Goal: Information Seeking & Learning: Compare options

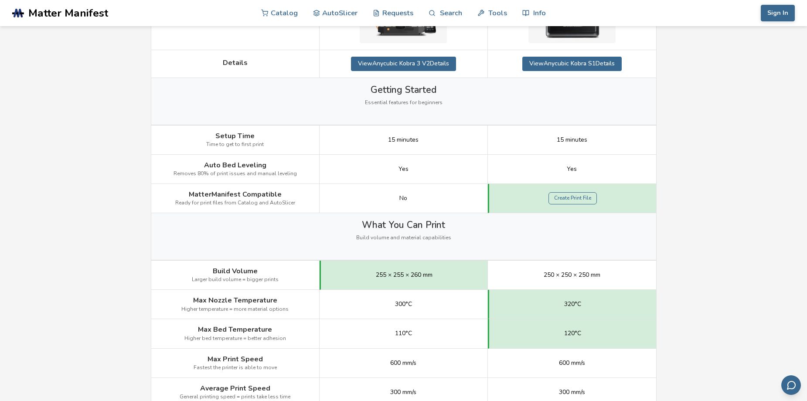
scroll to position [247, 0]
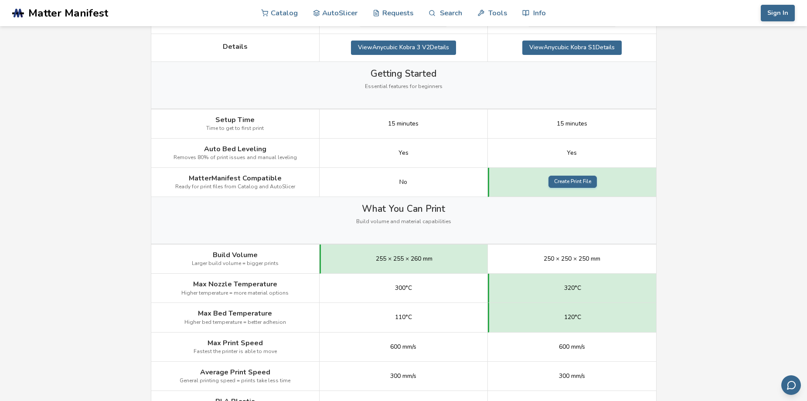
click at [573, 182] on link "Create Print File" at bounding box center [572, 182] width 48 height 12
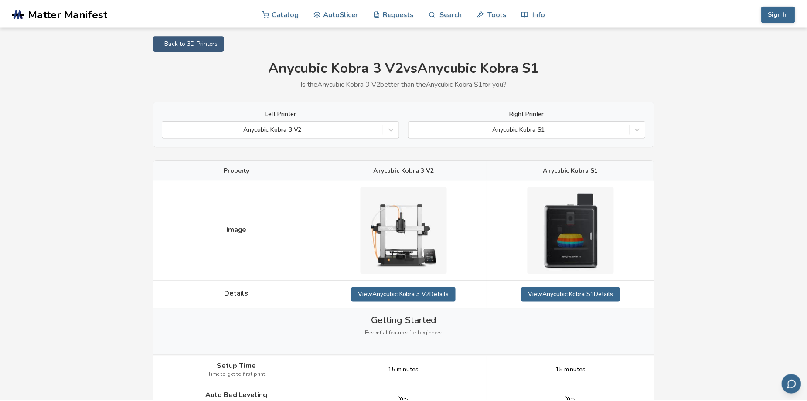
scroll to position [247, 0]
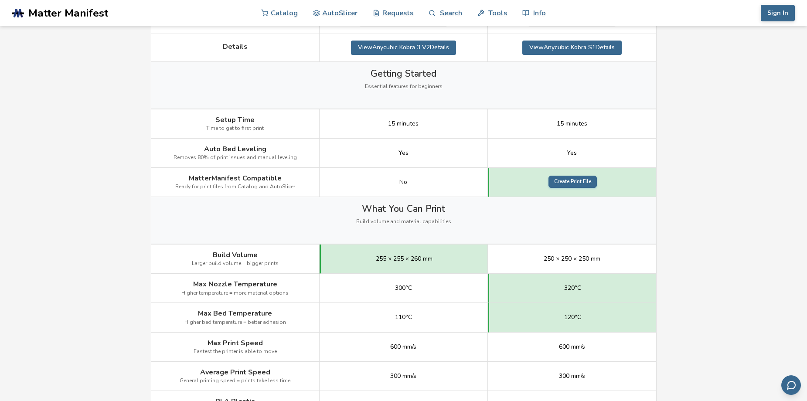
click at [575, 182] on link "Create Print File" at bounding box center [572, 182] width 48 height 12
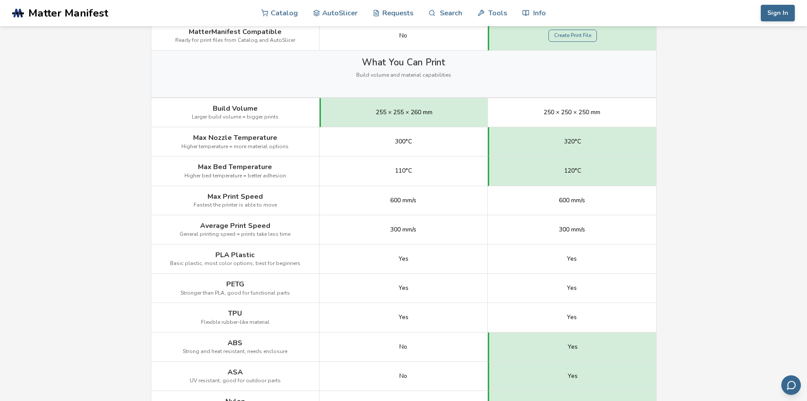
scroll to position [320, 0]
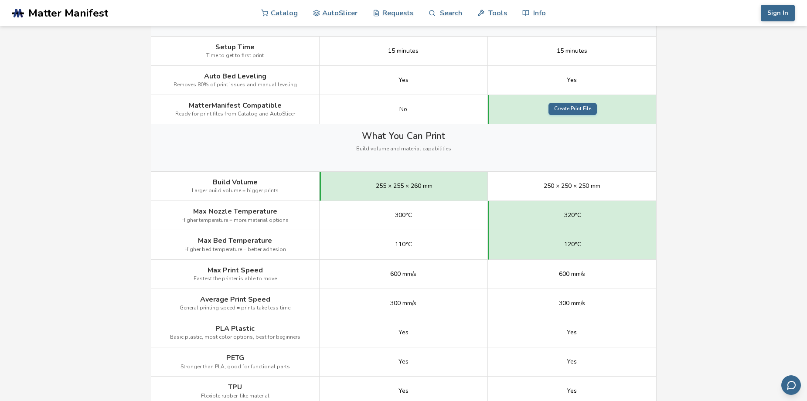
click at [571, 104] on link "Create Print File" at bounding box center [572, 109] width 48 height 12
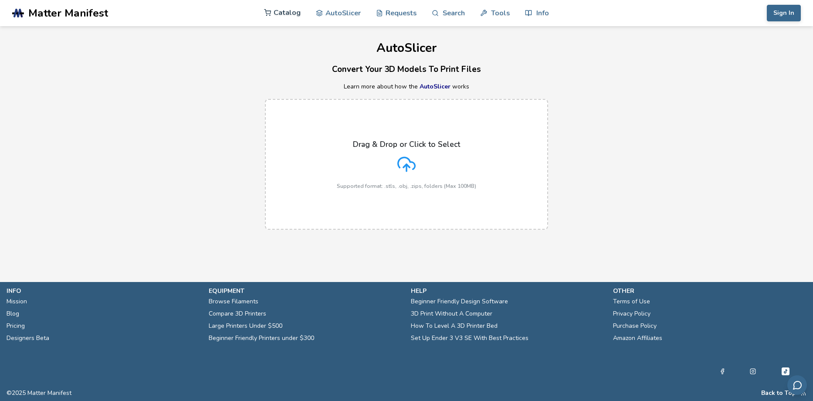
click at [285, 13] on link "Catalog" at bounding box center [282, 13] width 37 height 26
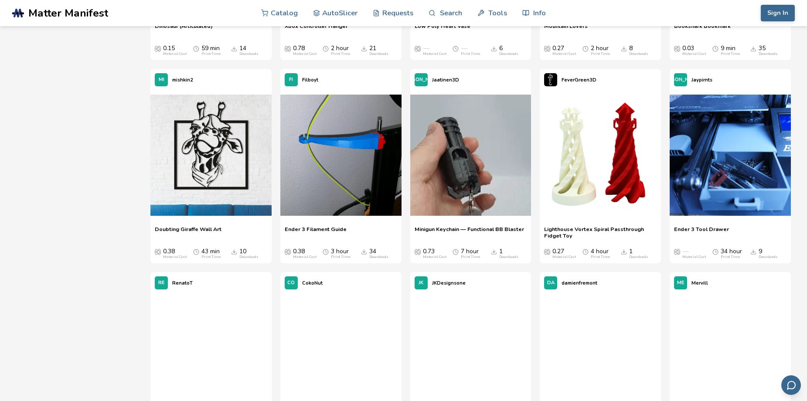
scroll to position [6173, 0]
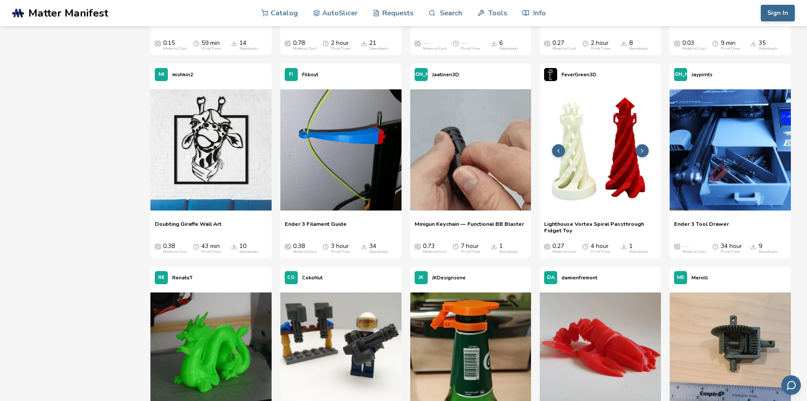
click at [616, 179] on img at bounding box center [599, 149] width 121 height 121
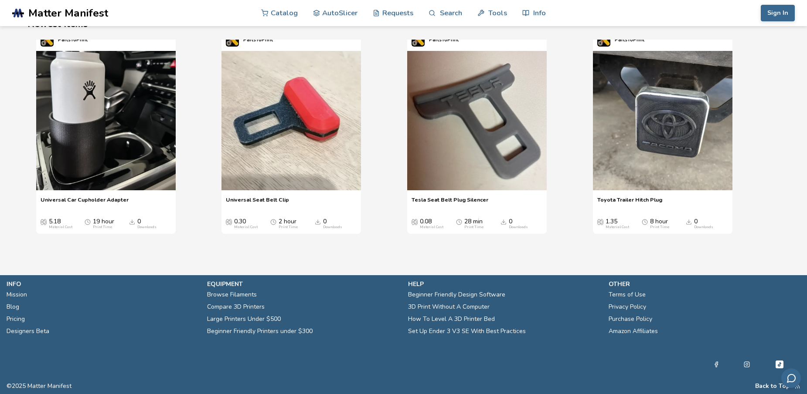
scroll to position [1048, 3]
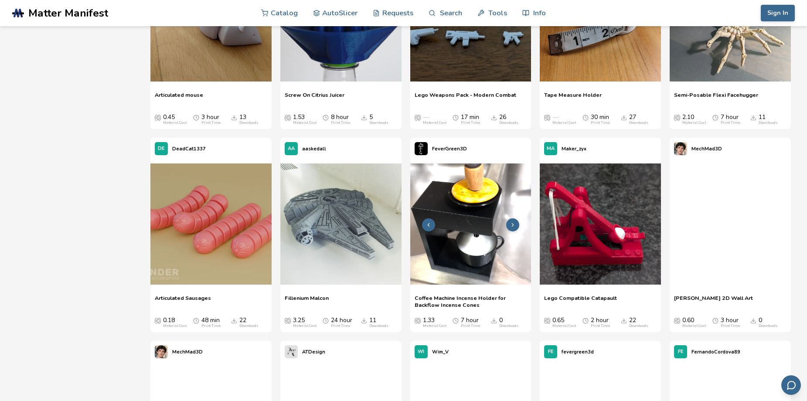
scroll to position [5589, 0]
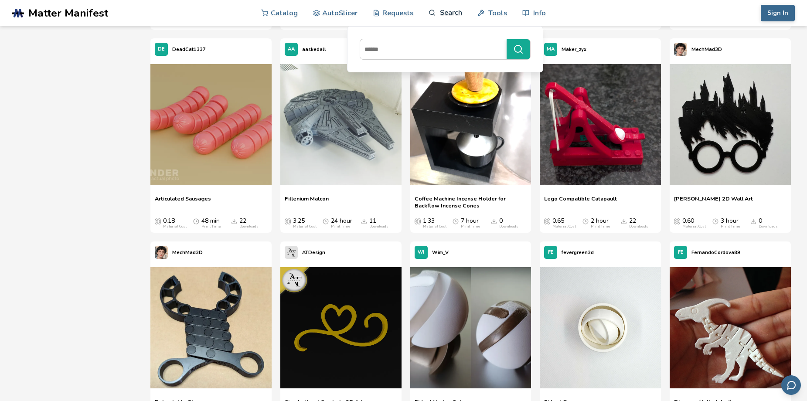
click at [448, 13] on link "Search" at bounding box center [444, 13] width 33 height 26
click at [407, 51] on input at bounding box center [431, 49] width 142 height 16
type input "*******"
click at [506, 39] on button "*******" at bounding box center [518, 49] width 24 height 20
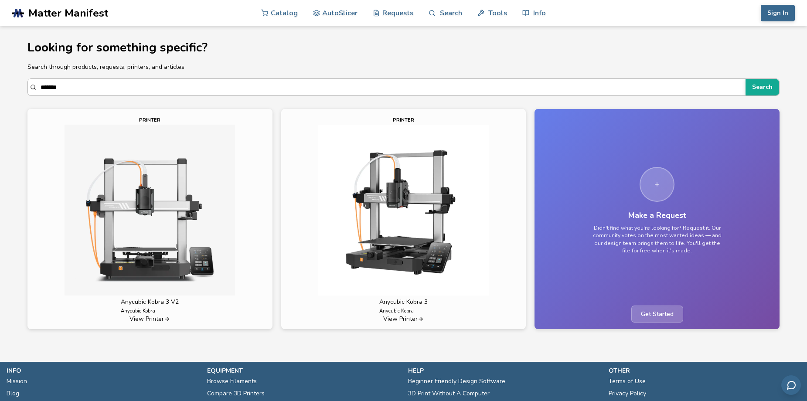
click at [75, 86] on input "*******" at bounding box center [391, 87] width 701 height 16
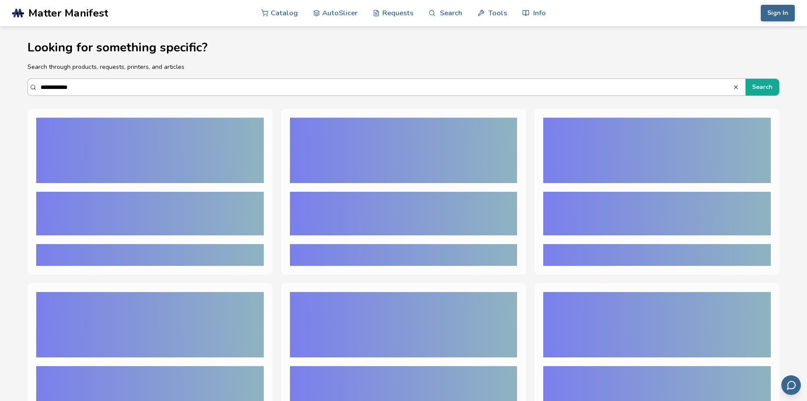
type input "**********"
click at [745, 79] on button "Search" at bounding box center [762, 87] width 34 height 17
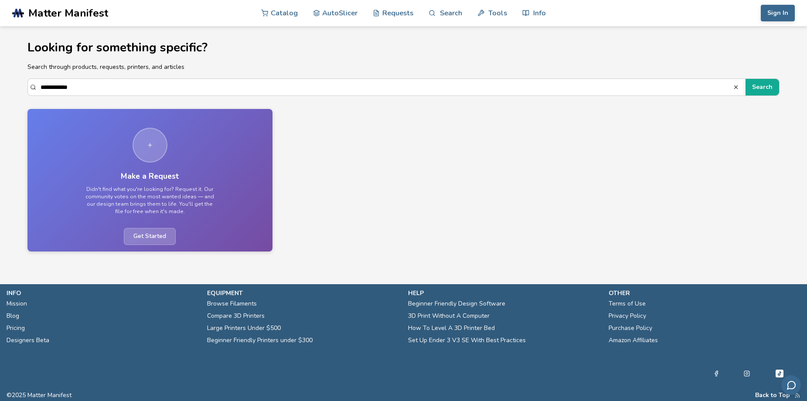
scroll to position [121, 0]
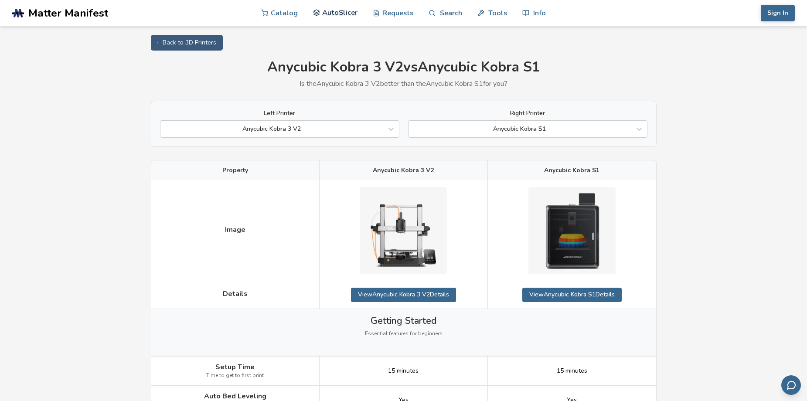
click at [341, 12] on link "AutoSlicer" at bounding box center [335, 13] width 45 height 26
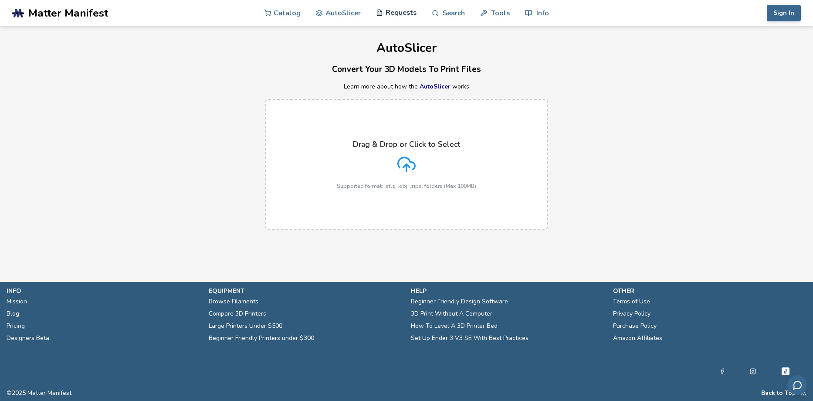
click at [396, 10] on link "Requests" at bounding box center [396, 13] width 41 height 26
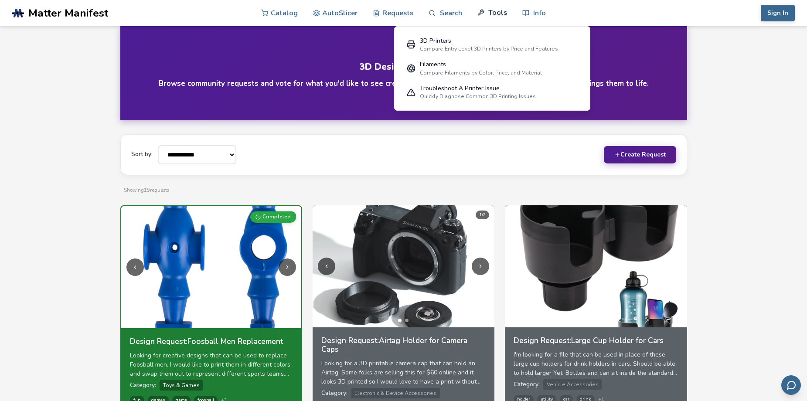
click at [503, 13] on link "Tools" at bounding box center [492, 13] width 30 height 26
click at [279, 12] on link "Catalog" at bounding box center [279, 13] width 37 height 26
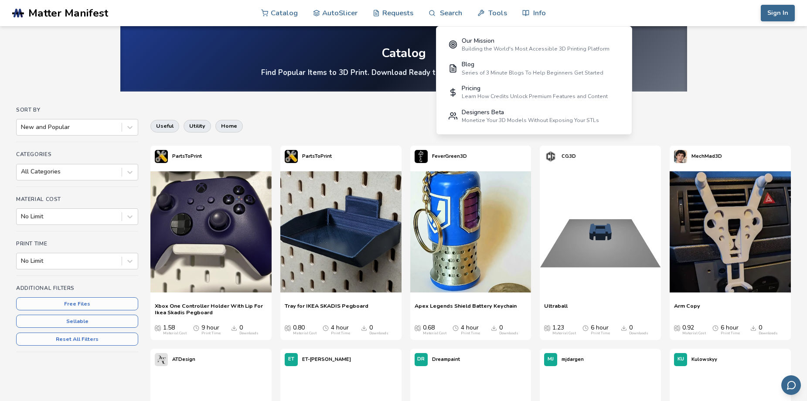
click at [547, 13] on nav "Catalog AutoSlicer Requests Search Tools Info Our Mission Building the World's …" at bounding box center [403, 13] width 379 height 26
click at [504, 94] on div "Learn How Credits Unlock Premium Features and Content" at bounding box center [534, 96] width 146 height 6
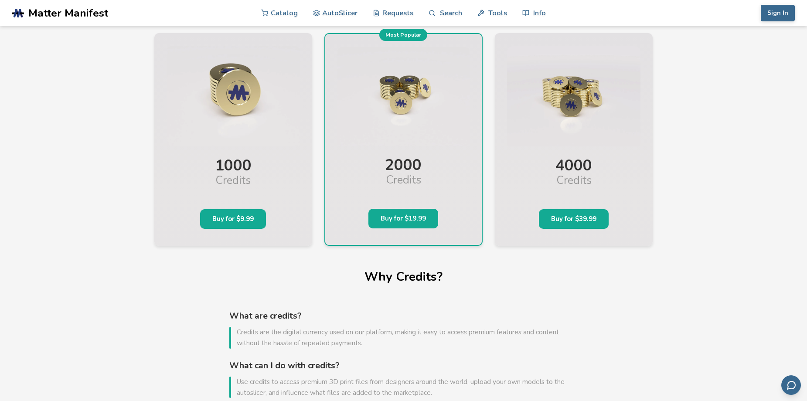
scroll to position [87, 0]
